Goal: Information Seeking & Learning: Check status

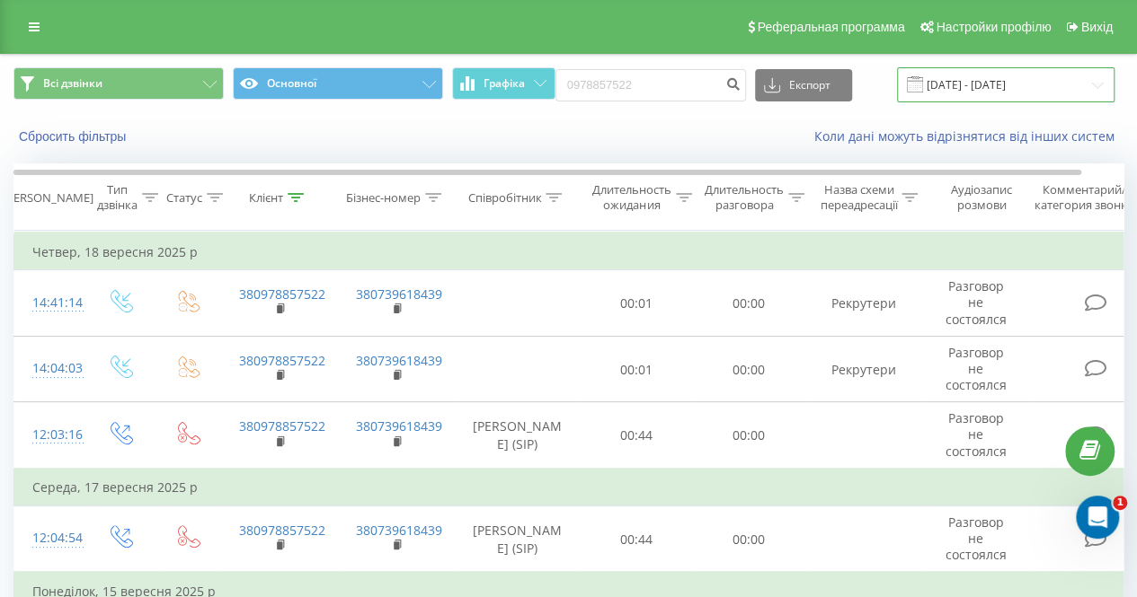
click at [1081, 82] on input "[DATE] - [DATE]" at bounding box center [1005, 84] width 217 height 35
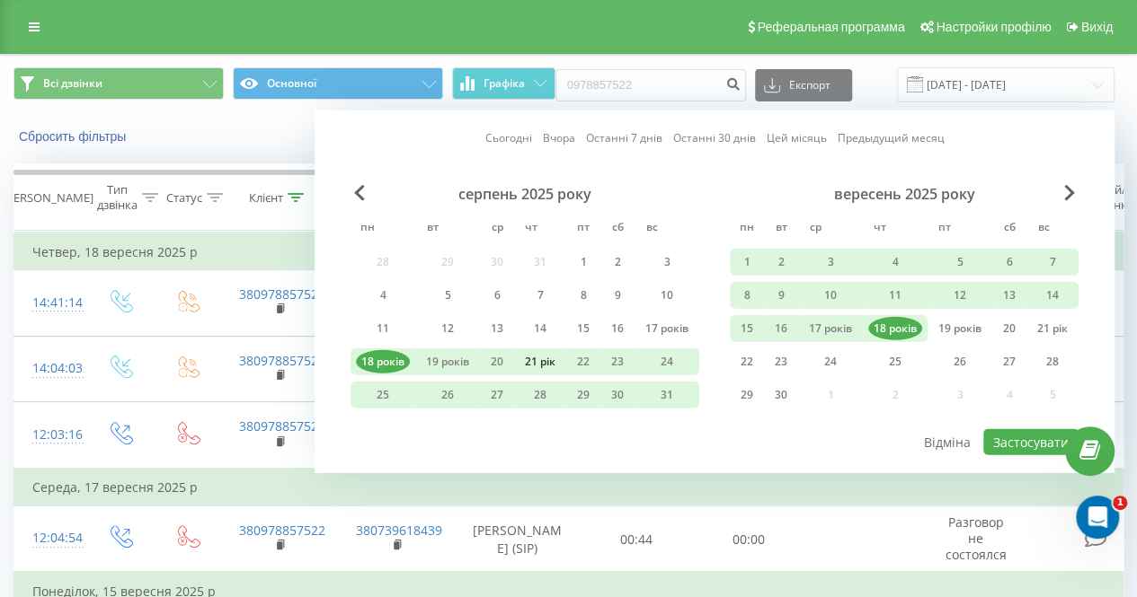
click at [525, 362] on font "21 рік" at bounding box center [540, 361] width 31 height 15
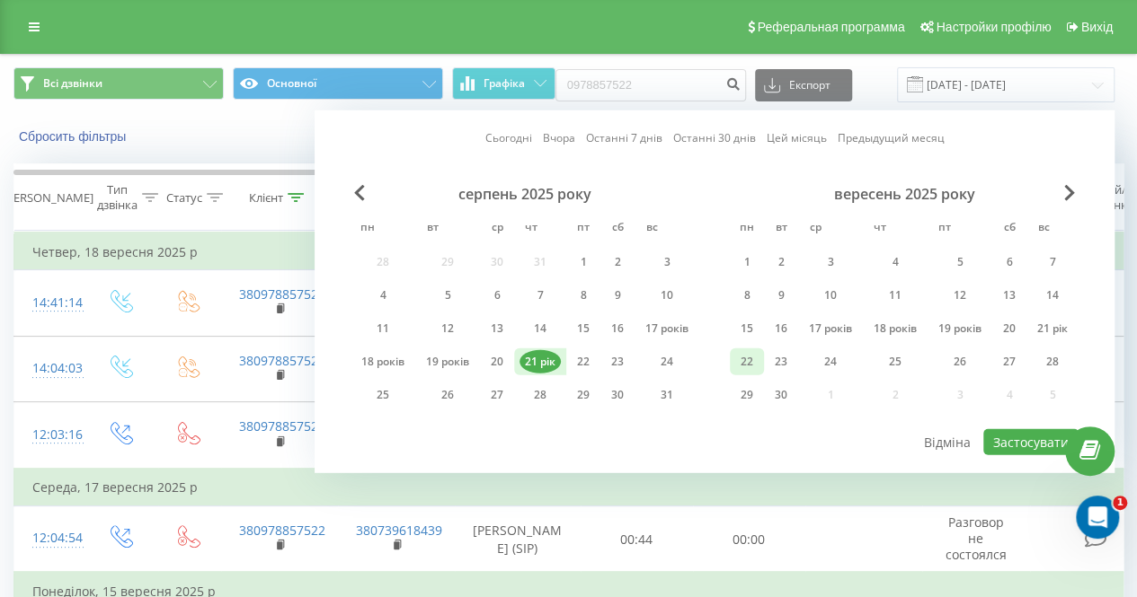
click at [730, 358] on div "22" at bounding box center [747, 362] width 34 height 27
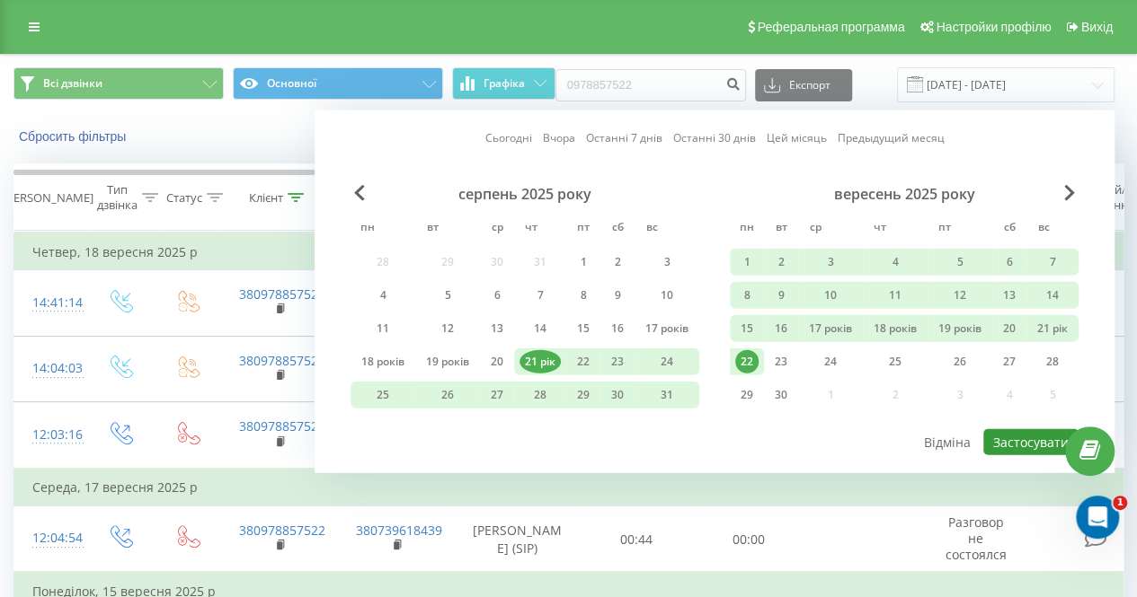
click at [1004, 440] on font "Застосувати" at bounding box center [1030, 442] width 75 height 17
type input "[DATE] - [DATE]"
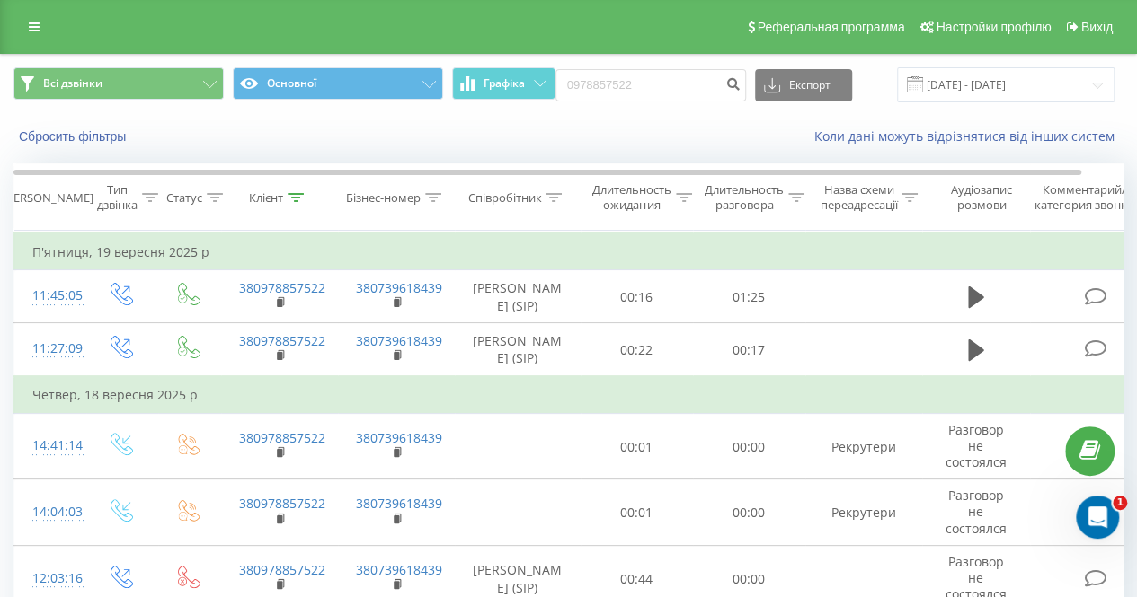
click at [301, 193] on icon at bounding box center [296, 197] width 16 height 9
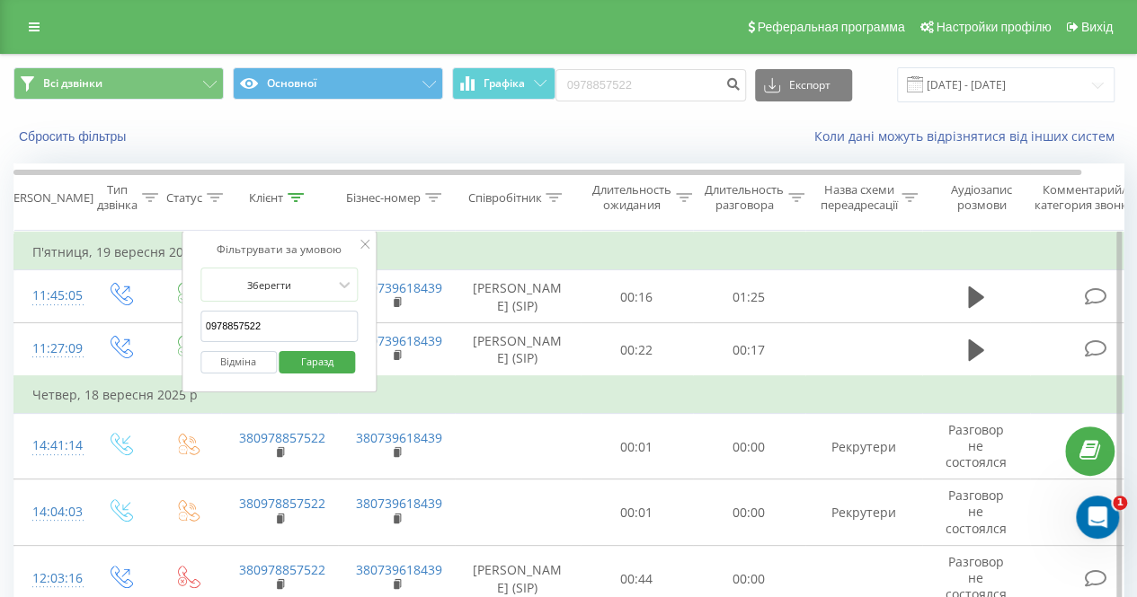
click at [270, 323] on input "0978857522" at bounding box center [279, 326] width 158 height 31
paste input "(066) 083-13-81"
type input "0660831381"
click button "Гаразд" at bounding box center [317, 362] width 76 height 22
